Goal: Navigation & Orientation: Locate item on page

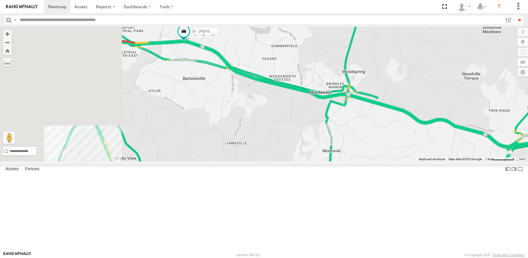
drag, startPoint x: 196, startPoint y: 138, endPoint x: 302, endPoint y: 164, distance: 109.1
click at [302, 161] on div "12N - KAREN WESTSTAR 19 - MORGAN" at bounding box center [264, 94] width 528 height 134
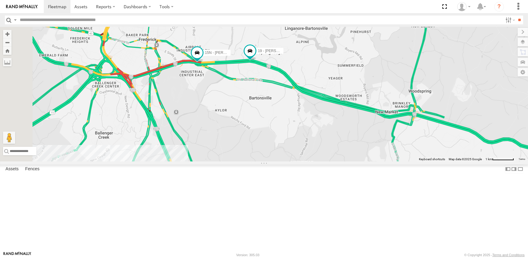
drag, startPoint x: 223, startPoint y: 132, endPoint x: 290, endPoint y: 153, distance: 69.9
click at [290, 153] on div "12N - KAREN WESTSTAR 19 - MORGAN 15N - JUSTIN" at bounding box center [264, 94] width 528 height 134
click at [203, 58] on span at bounding box center [197, 52] width 11 height 11
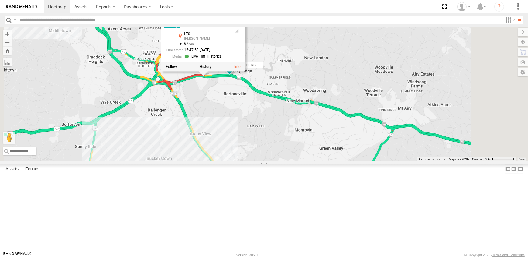
click at [367, 80] on div "12N - KAREN WESTSTAR 19 - MORGAN 15N - JUSTIN 15N - JUSTIN All Assets I-70 Fred…" at bounding box center [264, 94] width 528 height 134
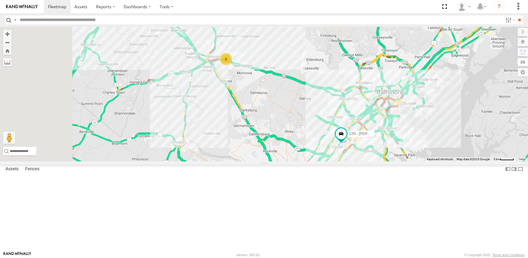
drag, startPoint x: 268, startPoint y: 209, endPoint x: 282, endPoint y: 123, distance: 87.3
click at [282, 123] on div "12N - KAREN WESTSTAR 2 8" at bounding box center [264, 94] width 528 height 134
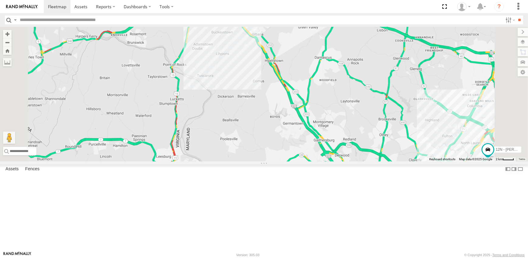
drag, startPoint x: 273, startPoint y: 59, endPoint x: 270, endPoint y: 124, distance: 64.5
click at [270, 124] on div "12N - KAREN WESTSTAR" at bounding box center [264, 94] width 528 height 134
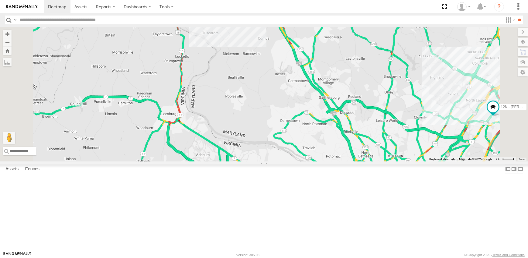
drag, startPoint x: 259, startPoint y: 209, endPoint x: 268, endPoint y: 134, distance: 74.7
click at [268, 135] on div "12N - KAREN WESTSTAR 19 - MORGAN 15N - JUSTIN" at bounding box center [264, 94] width 528 height 134
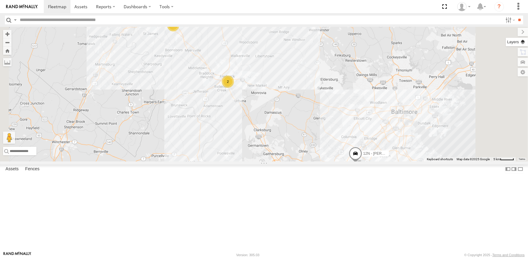
click at [523, 40] on label at bounding box center [517, 42] width 22 height 9
click at [0, 0] on span "Overlays" at bounding box center [0, 0] width 0 height 0
click at [0, 0] on span "Traffic" at bounding box center [0, 0] width 0 height 0
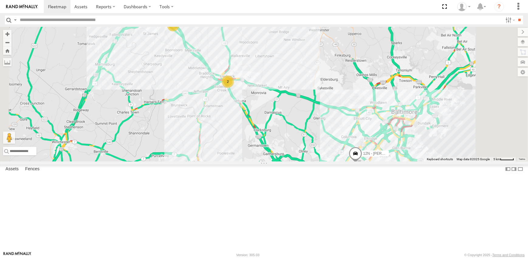
click at [518, 31] on label at bounding box center [523, 32] width 10 height 9
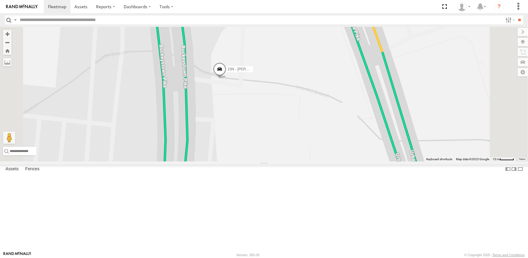
drag, startPoint x: 306, startPoint y: 40, endPoint x: 321, endPoint y: 158, distance: 119.7
click at [321, 158] on div "12N - KAREN WESTSTAR 15N - JUSTIN" at bounding box center [264, 94] width 528 height 134
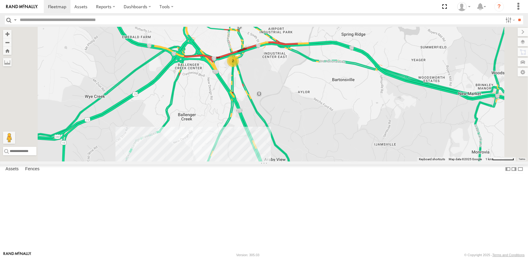
drag, startPoint x: 310, startPoint y: 216, endPoint x: 312, endPoint y: 153, distance: 63.6
click at [312, 153] on div "12N - KAREN WESTSTAR 2" at bounding box center [264, 94] width 528 height 134
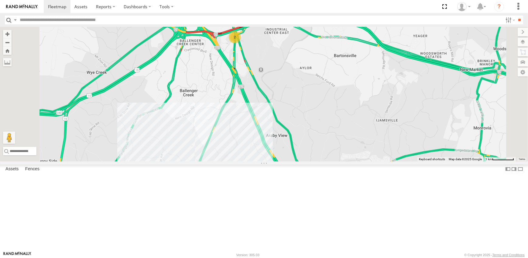
click at [0, 0] on link at bounding box center [0, 0] width 0 height 0
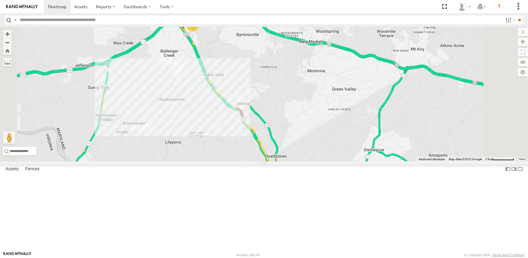
drag, startPoint x: 301, startPoint y: 227, endPoint x: 269, endPoint y: 152, distance: 82.0
click at [269, 152] on div "12N - KAREN WESTSTAR 2" at bounding box center [264, 94] width 528 height 134
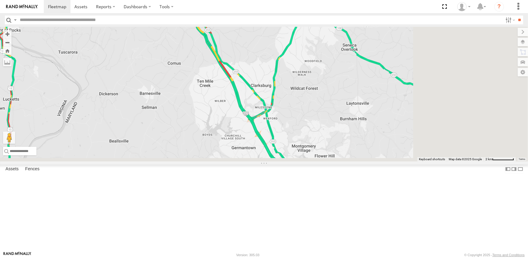
drag, startPoint x: 289, startPoint y: 153, endPoint x: 249, endPoint y: 87, distance: 77.0
click at [250, 88] on div "12N - KAREN WESTSTAR 2" at bounding box center [264, 94] width 528 height 134
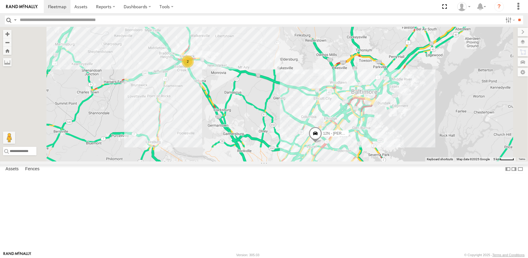
drag, startPoint x: 232, startPoint y: 122, endPoint x: 272, endPoint y: 202, distance: 89.3
click at [272, 161] on div "12N - KAREN WESTSTAR 2" at bounding box center [264, 94] width 528 height 134
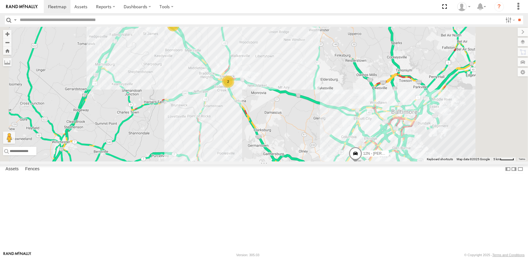
click at [0, 0] on link at bounding box center [0, 0] width 0 height 0
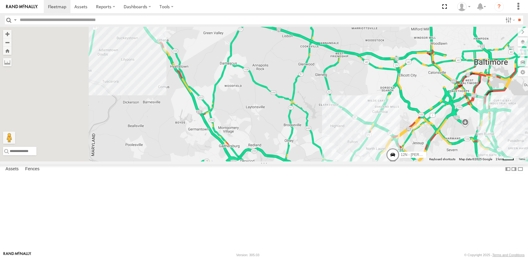
drag, startPoint x: 344, startPoint y: 137, endPoint x: 382, endPoint y: 185, distance: 61.7
click at [382, 161] on div "12N - KAREN WESTSTAR" at bounding box center [264, 94] width 528 height 134
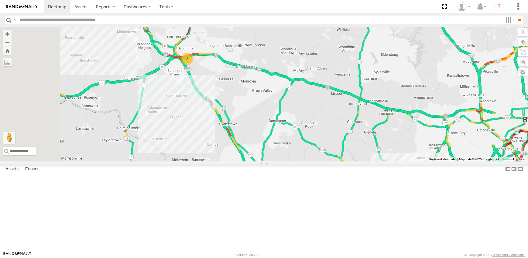
drag, startPoint x: 273, startPoint y: 128, endPoint x: 292, endPoint y: 139, distance: 22.3
click at [297, 146] on div "12N - KAREN WESTSTAR 2" at bounding box center [264, 94] width 528 height 134
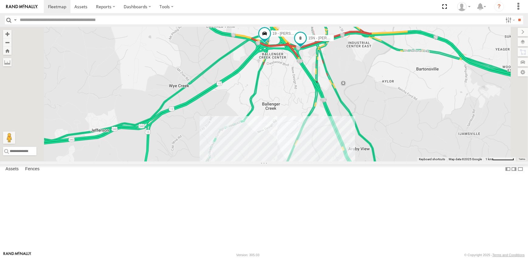
click at [306, 43] on span at bounding box center [300, 38] width 11 height 11
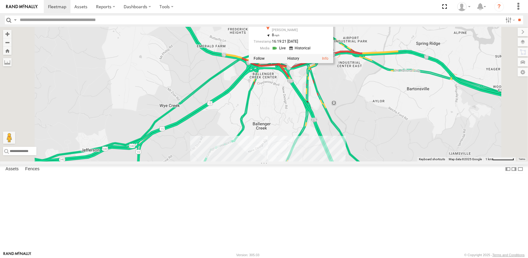
drag, startPoint x: 394, startPoint y: 111, endPoint x: 383, endPoint y: 135, distance: 26.3
click at [383, 135] on div "12N - KAREN WESTSTAR 19 - MORGAN 15N - JUSTIN 15N - JUSTIN All Assets I-70 Fred…" at bounding box center [264, 94] width 528 height 134
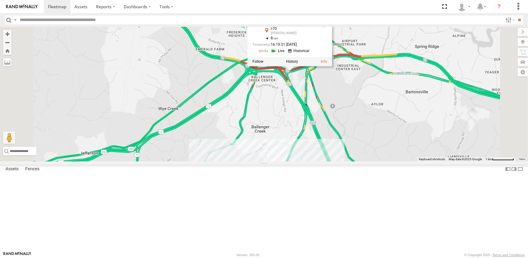
click at [347, 152] on div "12N - KAREN WESTSTAR 19 - MORGAN 15N - JUSTIN 15N - JUSTIN All Assets I-70 Fred…" at bounding box center [264, 94] width 528 height 134
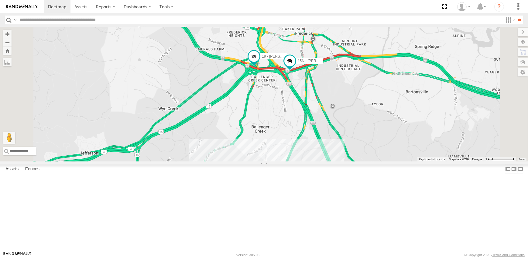
click at [260, 62] on span at bounding box center [254, 56] width 11 height 11
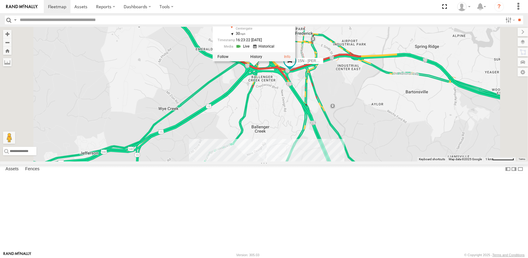
click at [347, 152] on div "12N - KAREN WESTSTAR 19 - MORGAN 15N - JUSTIN 19 - MORGAN All Assets I-70 Cente…" at bounding box center [264, 94] width 528 height 134
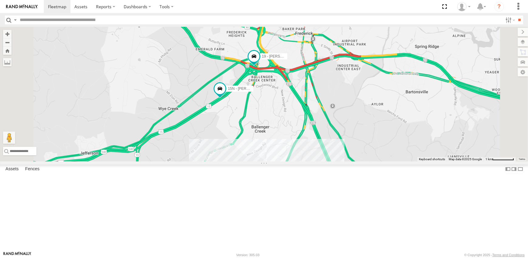
click at [0, 0] on link at bounding box center [0, 0] width 0 height 0
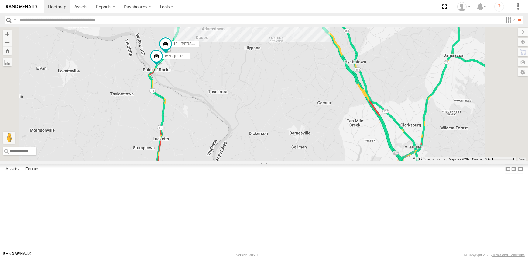
drag, startPoint x: 260, startPoint y: 221, endPoint x: 271, endPoint y: 126, distance: 95.5
click at [271, 126] on div "12N - KAREN WESTSTAR 19 - MORGAN 15N - JUSTIN" at bounding box center [264, 94] width 528 height 134
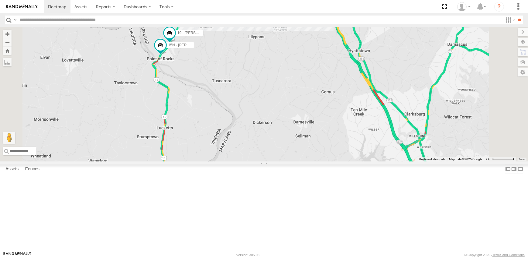
click at [0, 0] on link at bounding box center [0, 0] width 0 height 0
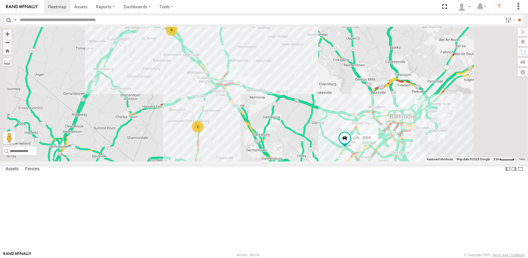
click at [0, 0] on link at bounding box center [0, 0] width 0 height 0
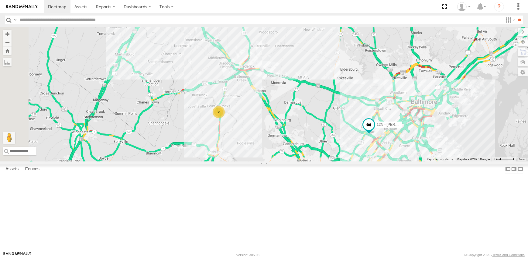
drag, startPoint x: 362, startPoint y: 216, endPoint x: 379, endPoint y: 196, distance: 26.4
click at [379, 161] on div "2 8 12N - KAREN WESTSTAR" at bounding box center [264, 94] width 528 height 134
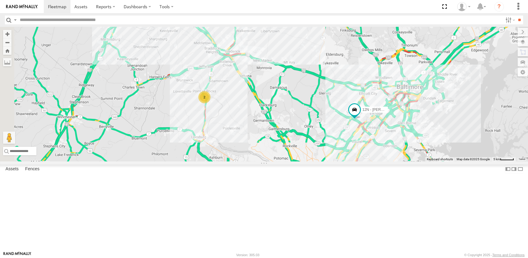
drag, startPoint x: 347, startPoint y: 199, endPoint x: 331, endPoint y: 182, distance: 22.4
click at [331, 161] on div "2 8 12N - KAREN WESTSTAR" at bounding box center [264, 94] width 528 height 134
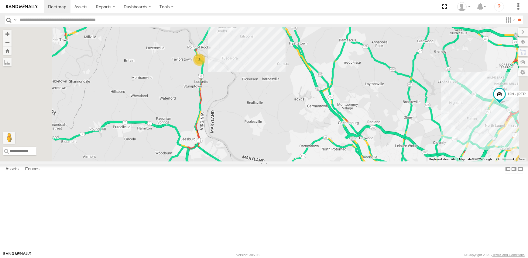
drag, startPoint x: 313, startPoint y: 216, endPoint x: 302, endPoint y: 170, distance: 46.6
click at [302, 161] on div "12N - KAREN WESTSTAR 2" at bounding box center [264, 94] width 528 height 134
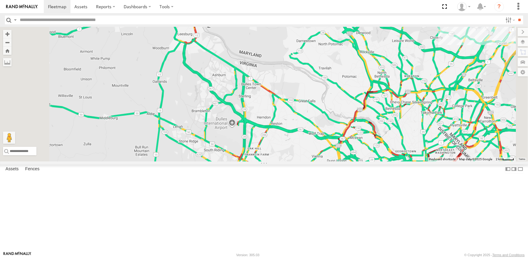
drag, startPoint x: 340, startPoint y: 217, endPoint x: 340, endPoint y: 128, distance: 89.4
click at [340, 128] on div "12N - KAREN WESTSTAR 2" at bounding box center [264, 94] width 528 height 134
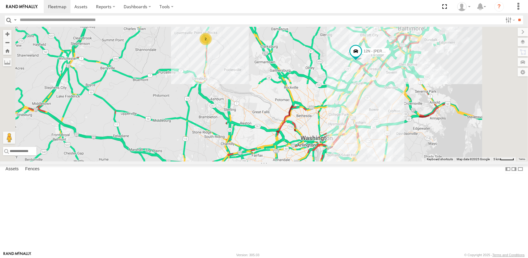
drag, startPoint x: 368, startPoint y: 133, endPoint x: 343, endPoint y: 155, distance: 32.9
click at [343, 155] on div "12N - KAREN WESTSTAR 2" at bounding box center [264, 94] width 528 height 134
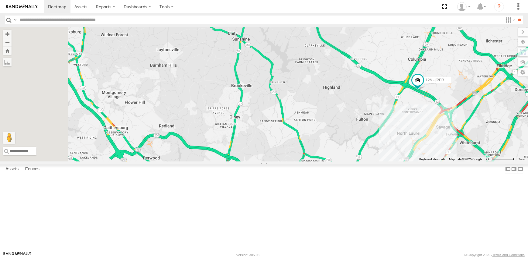
drag, startPoint x: 402, startPoint y: 109, endPoint x: 415, endPoint y: 160, distance: 52.4
click at [415, 160] on div "12N - KAREN WESTSTAR" at bounding box center [264, 94] width 528 height 134
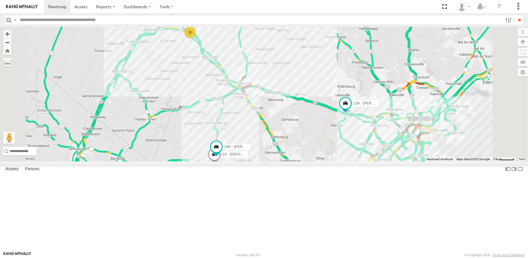
click at [0, 0] on link at bounding box center [0, 0] width 0 height 0
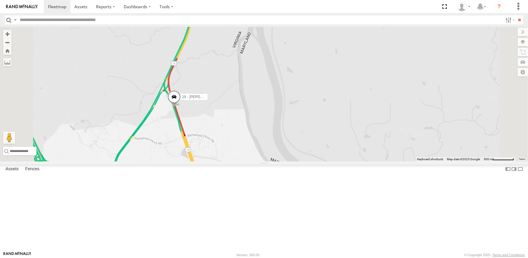
drag, startPoint x: 264, startPoint y: 236, endPoint x: 284, endPoint y: 131, distance: 106.4
click at [284, 134] on div "19 - MORGAN 12N - KAREN WESTSTAR 15N - JUSTIN" at bounding box center [264, 94] width 528 height 134
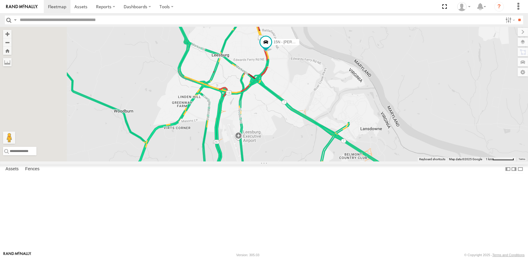
drag, startPoint x: 234, startPoint y: 193, endPoint x: 278, endPoint y: 144, distance: 65.2
click at [278, 144] on div "19 - MORGAN 12N - KAREN WESTSTAR 15N - JUSTIN" at bounding box center [264, 94] width 528 height 134
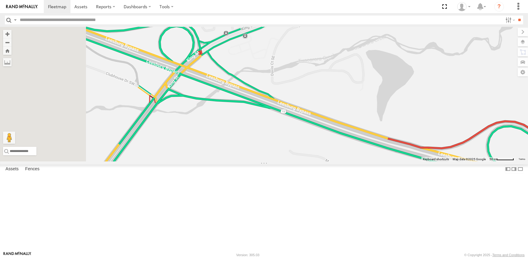
drag, startPoint x: 260, startPoint y: 68, endPoint x: 292, endPoint y: 123, distance: 63.2
click at [292, 123] on div "19 - MORGAN 12N - KAREN WESTSTAR 15N - JUSTIN" at bounding box center [264, 94] width 528 height 134
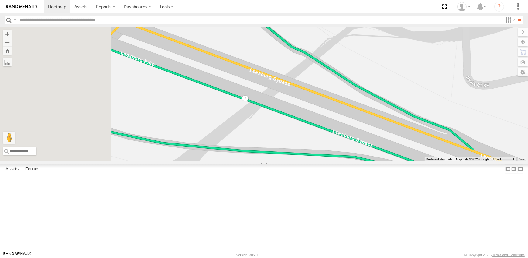
drag, startPoint x: 238, startPoint y: 110, endPoint x: 362, endPoint y: 202, distance: 154.1
click at [362, 161] on div "19 - MORGAN 12N - KAREN WESTSTAR 15N - JUSTIN" at bounding box center [264, 94] width 528 height 134
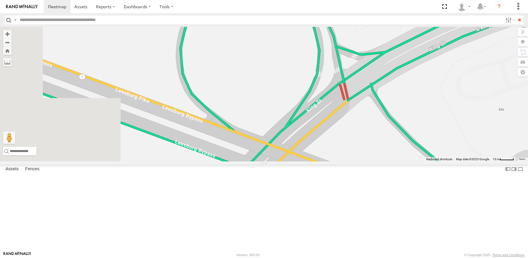
drag, startPoint x: 246, startPoint y: 152, endPoint x: 351, endPoint y: 243, distance: 139.1
click at [351, 161] on div "19 - MORGAN 12N - KAREN WESTSTAR 15N - JUSTIN" at bounding box center [264, 94] width 528 height 134
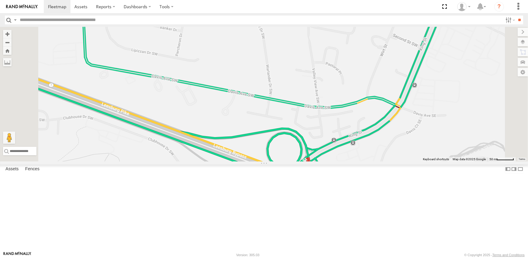
drag, startPoint x: 379, startPoint y: 240, endPoint x: 329, endPoint y: 99, distance: 149.4
click at [330, 104] on div "19 - MORGAN 12N - KAREN WESTSTAR 15N - JUSTIN" at bounding box center [264, 94] width 528 height 134
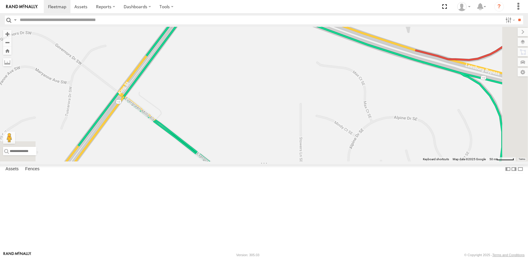
drag, startPoint x: 329, startPoint y: 97, endPoint x: 368, endPoint y: 238, distance: 146.3
click at [368, 161] on div "19 - MORGAN 12N - KAREN WESTSTAR 15N - JUSTIN" at bounding box center [264, 94] width 528 height 134
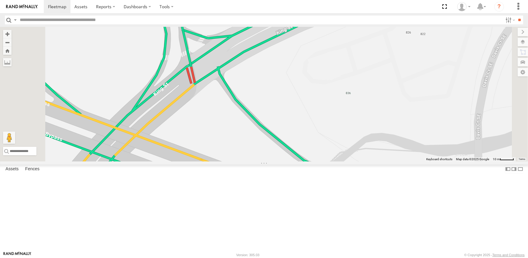
drag, startPoint x: 277, startPoint y: 119, endPoint x: 285, endPoint y: 156, distance: 37.3
click at [285, 156] on div "19 - MORGAN 12N - KAREN WESTSTAR 15N - JUSTIN" at bounding box center [264, 94] width 528 height 134
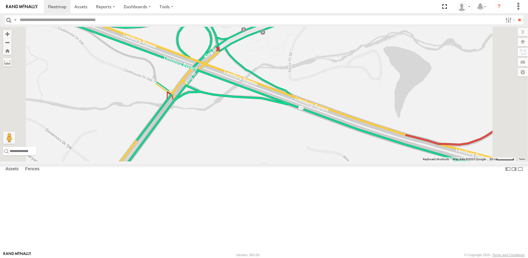
drag, startPoint x: 303, startPoint y: 237, endPoint x: 316, endPoint y: 149, distance: 88.3
click at [316, 153] on div "19 - MORGAN 12N - KAREN WESTSTAR 15N - JUSTIN" at bounding box center [264, 94] width 528 height 134
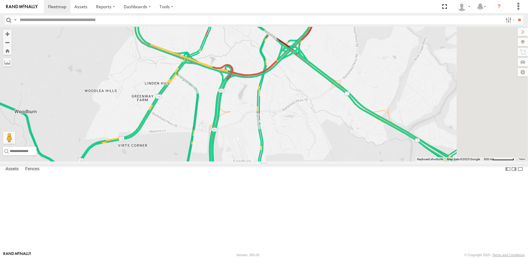
drag, startPoint x: 408, startPoint y: 209, endPoint x: 335, endPoint y: 173, distance: 80.8
click at [335, 161] on div "19 - MORGAN 12N - KAREN WESTSTAR 15N - JUSTIN" at bounding box center [264, 94] width 528 height 134
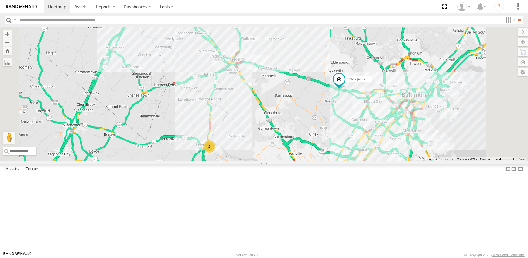
drag, startPoint x: 322, startPoint y: 223, endPoint x: 319, endPoint y: 204, distance: 19.1
click at [319, 161] on div "2 8 12N - KAREN WESTSTAR" at bounding box center [264, 94] width 528 height 134
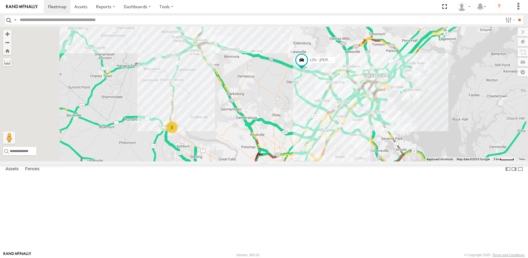
drag, startPoint x: 246, startPoint y: 211, endPoint x: 289, endPoint y: 172, distance: 58.3
click at [289, 161] on div "12N - KAREN WESTSTAR 2 8" at bounding box center [264, 94] width 528 height 134
click at [331, 67] on div "12N - KAREN WESTSTAR 2 8" at bounding box center [264, 94] width 528 height 134
